Goal: Find specific page/section: Find specific page/section

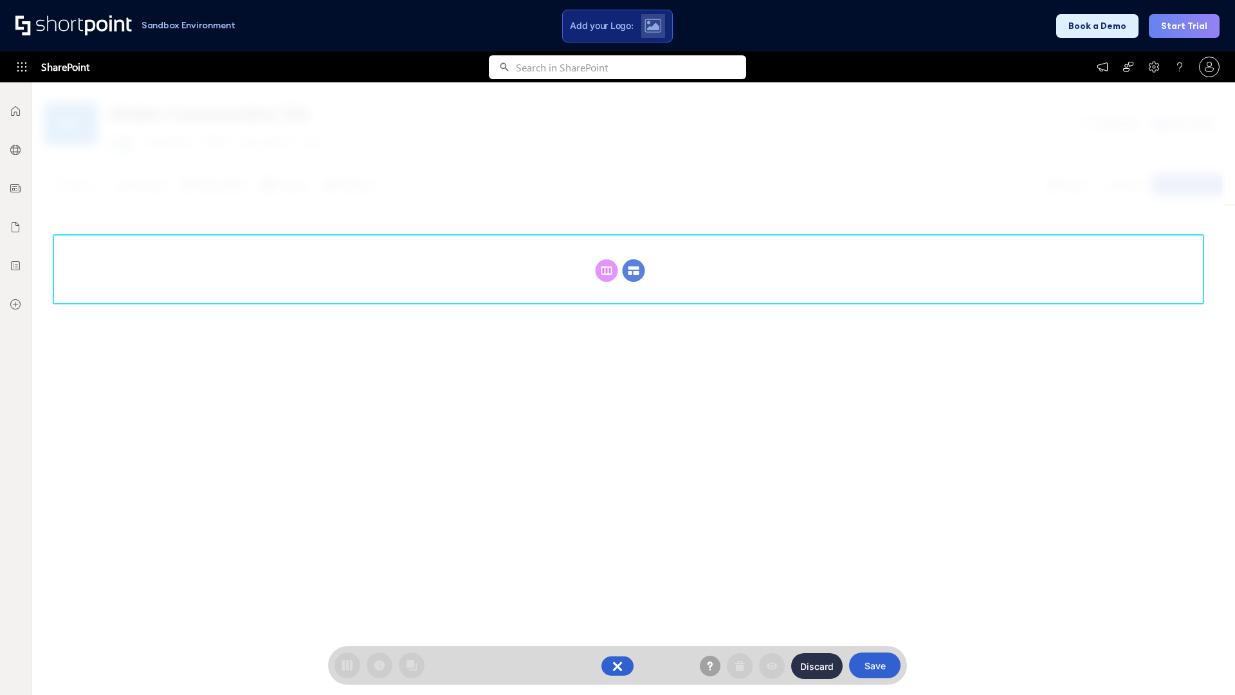
scroll to position [177, 0]
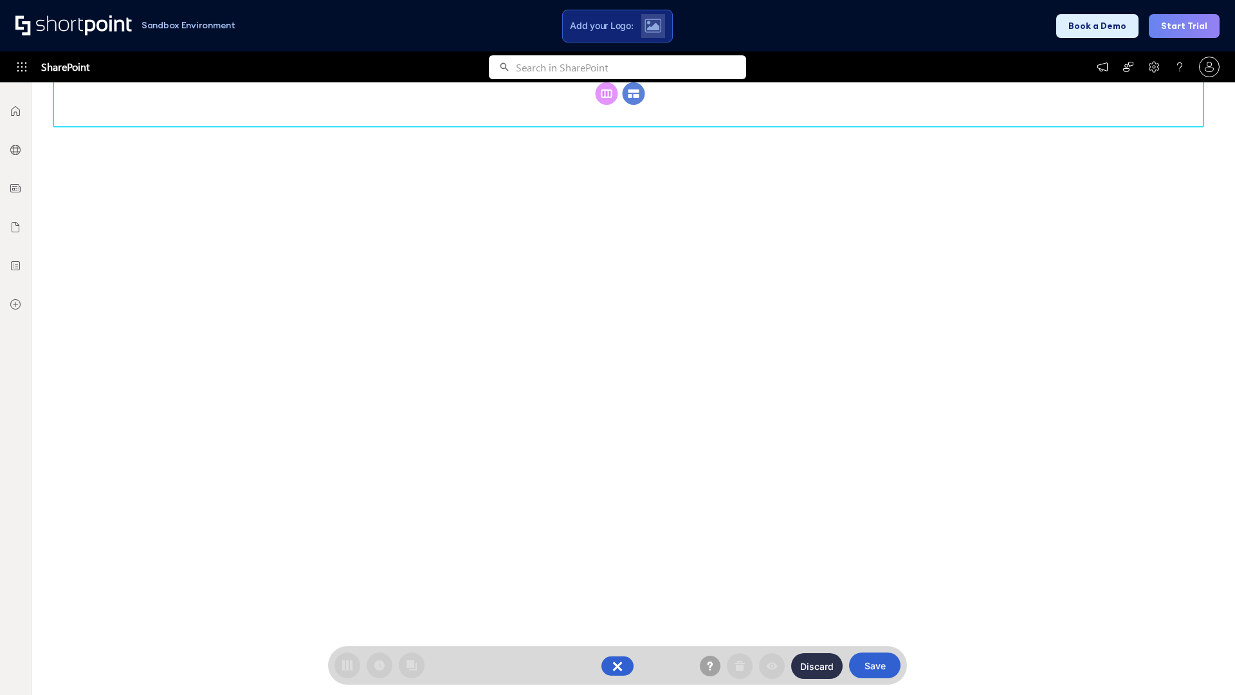
click at [634, 93] on circle at bounding box center [634, 93] width 23 height 23
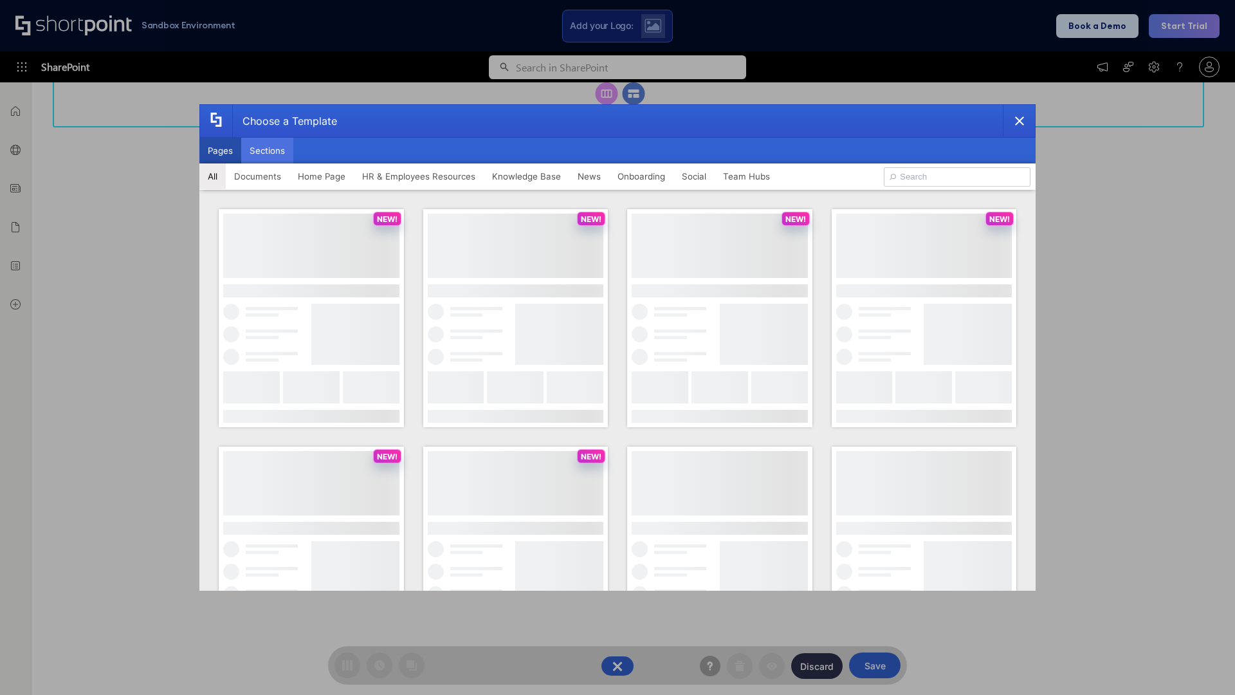
click at [267, 150] on button "Sections" at bounding box center [267, 151] width 52 height 26
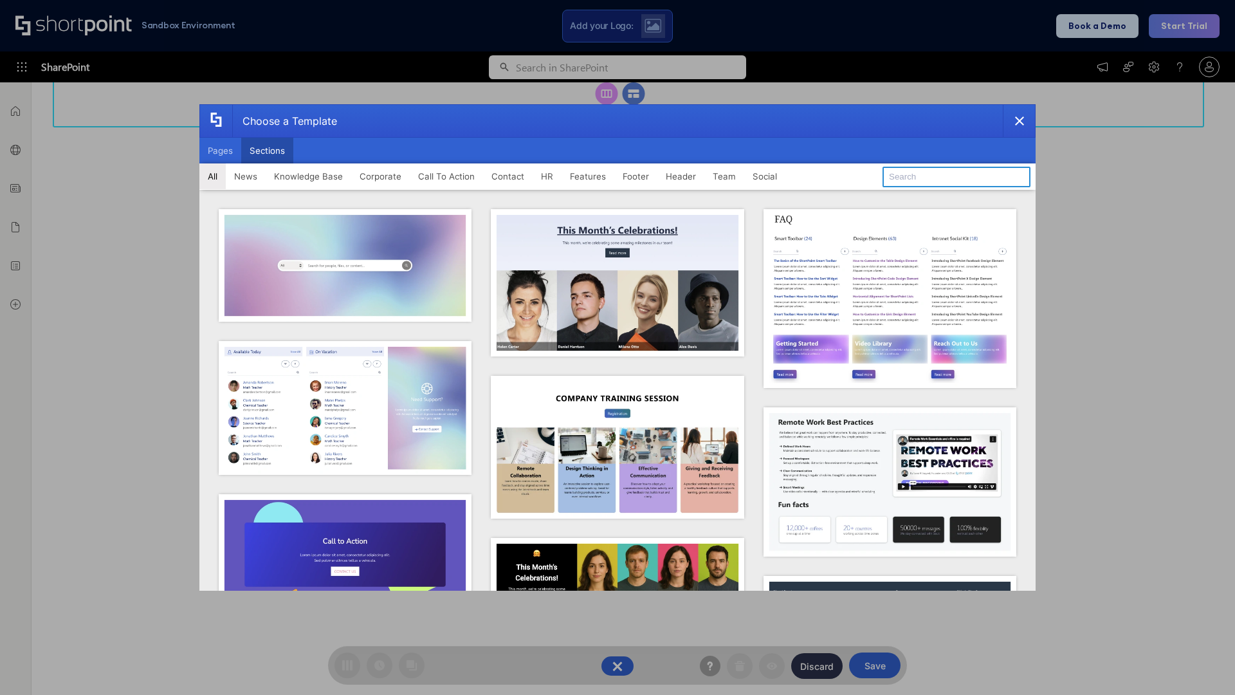
type input "Features Kit 6"
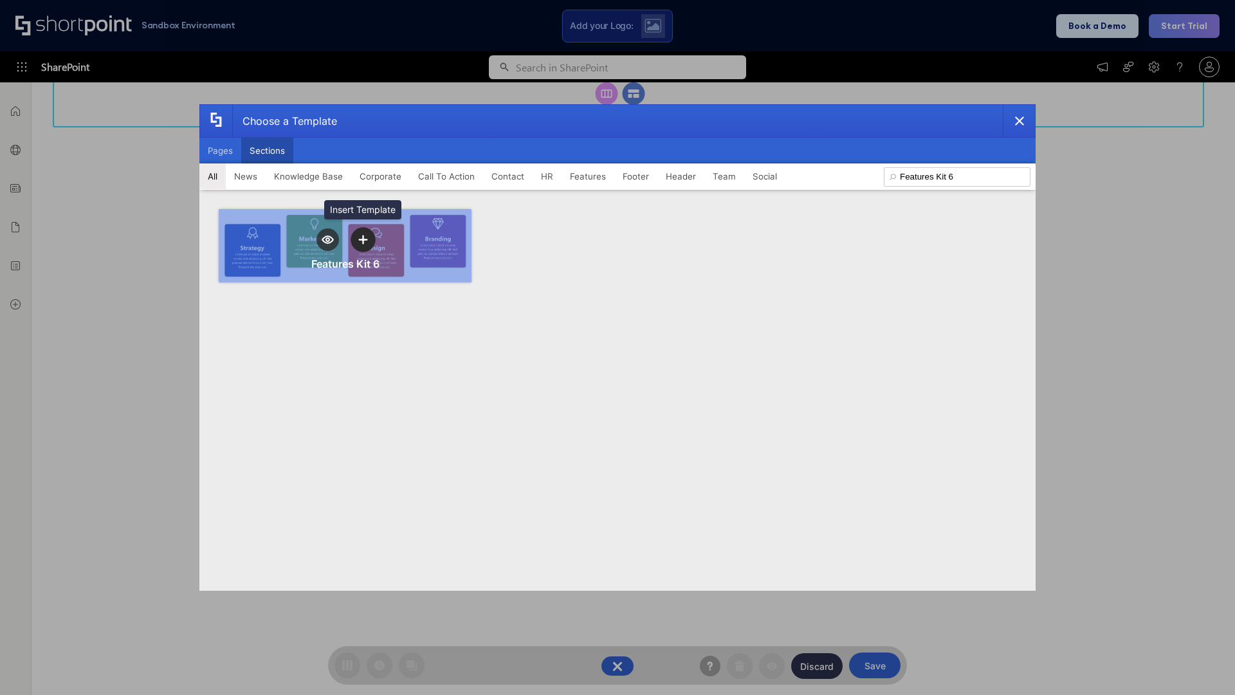
click at [363, 239] on icon "template selector" at bounding box center [362, 239] width 9 height 9
